Goal: Communication & Community: Answer question/provide support

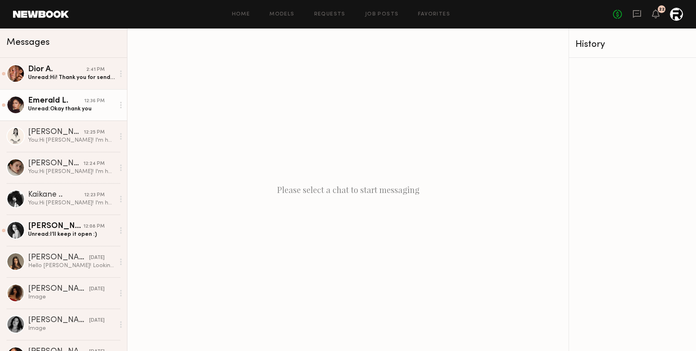
click at [74, 109] on div "Unread: Okay thank you" at bounding box center [71, 109] width 87 height 8
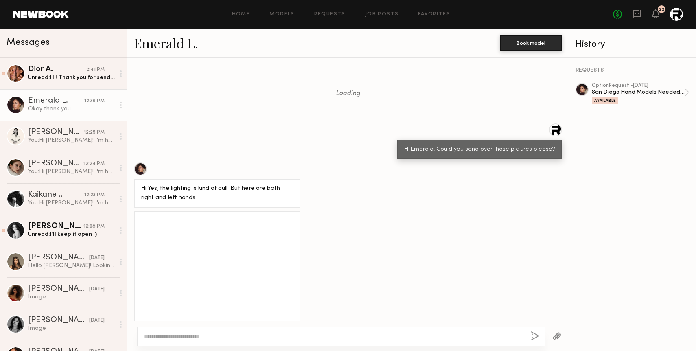
scroll to position [894, 0]
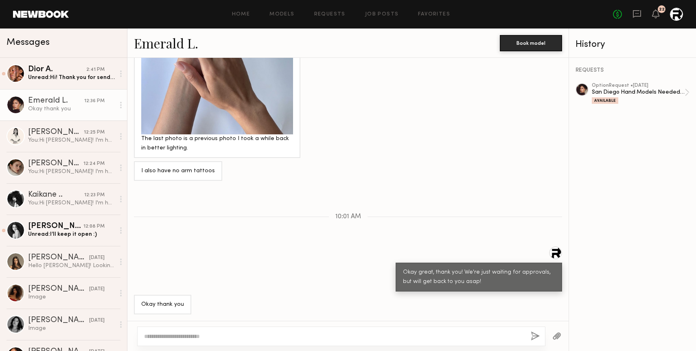
scroll to position [894, 0]
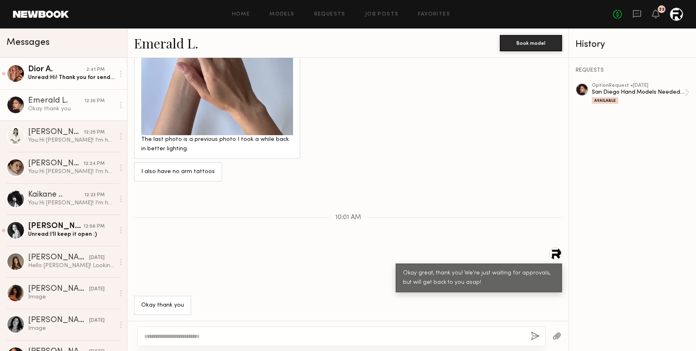
click at [92, 70] on div "2:41 PM" at bounding box center [95, 70] width 18 height 8
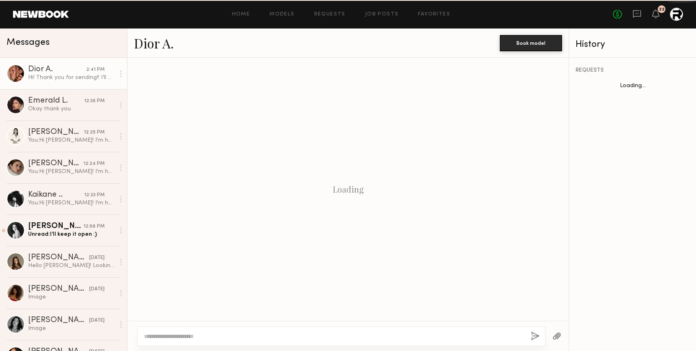
scroll to position [728, 0]
